Goal: Consume media (video, audio)

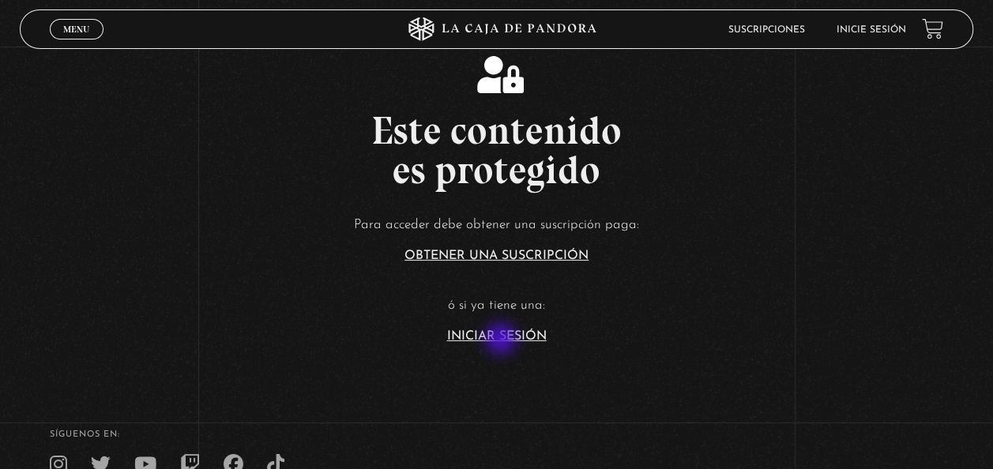
click at [502, 340] on link "Iniciar Sesión" at bounding box center [497, 336] width 100 height 13
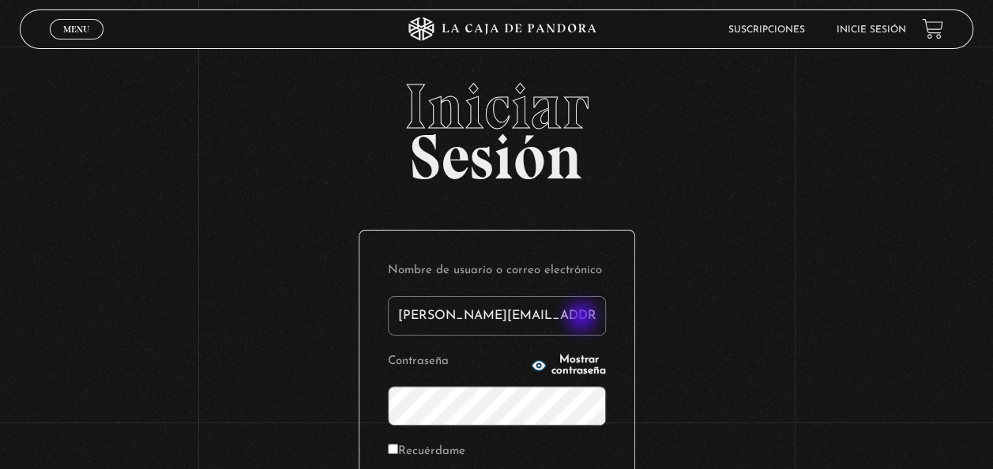
type input "paola.castillocr@gmail.com"
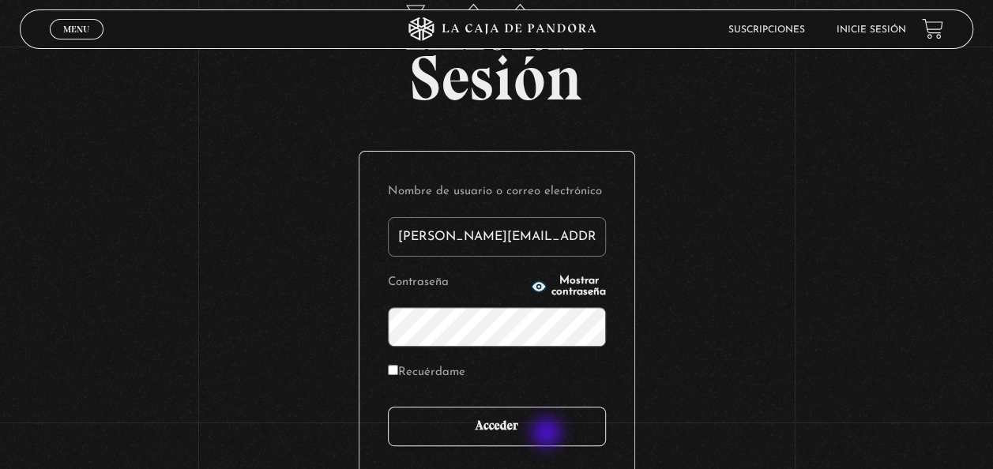
click at [547, 435] on input "Acceder" at bounding box center [497, 426] width 218 height 39
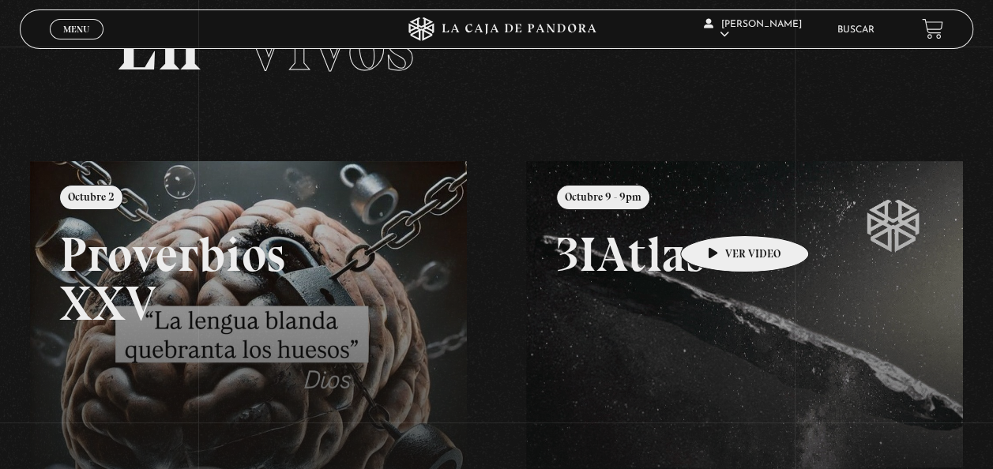
scroll to position [158, 0]
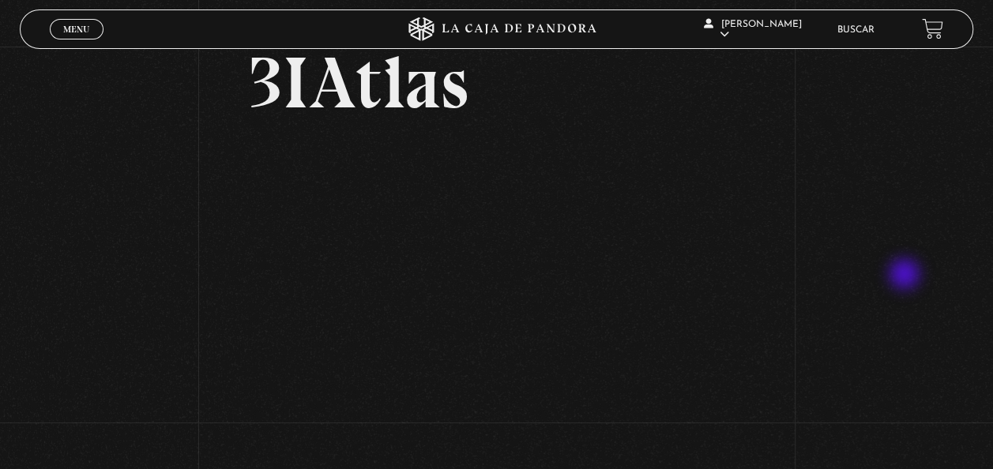
scroll to position [237, 0]
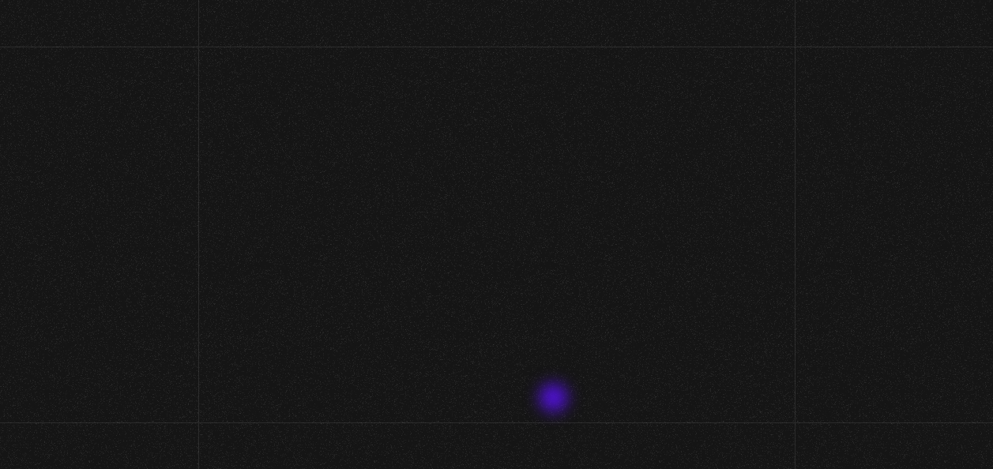
scroll to position [237, 0]
